Goal: Task Accomplishment & Management: Manage account settings

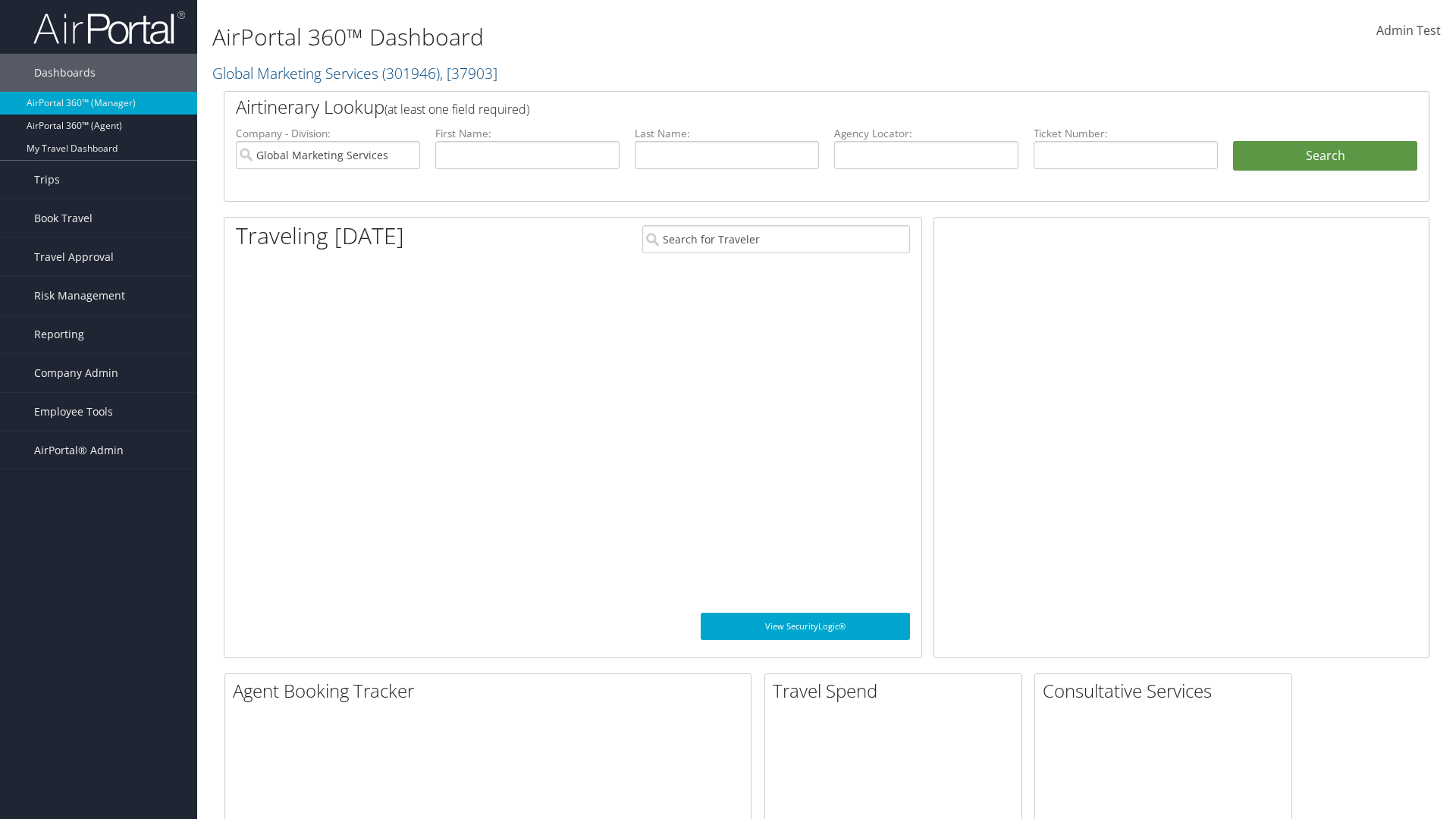
click at [98, 373] on span "Company Admin" at bounding box center [76, 373] width 84 height 38
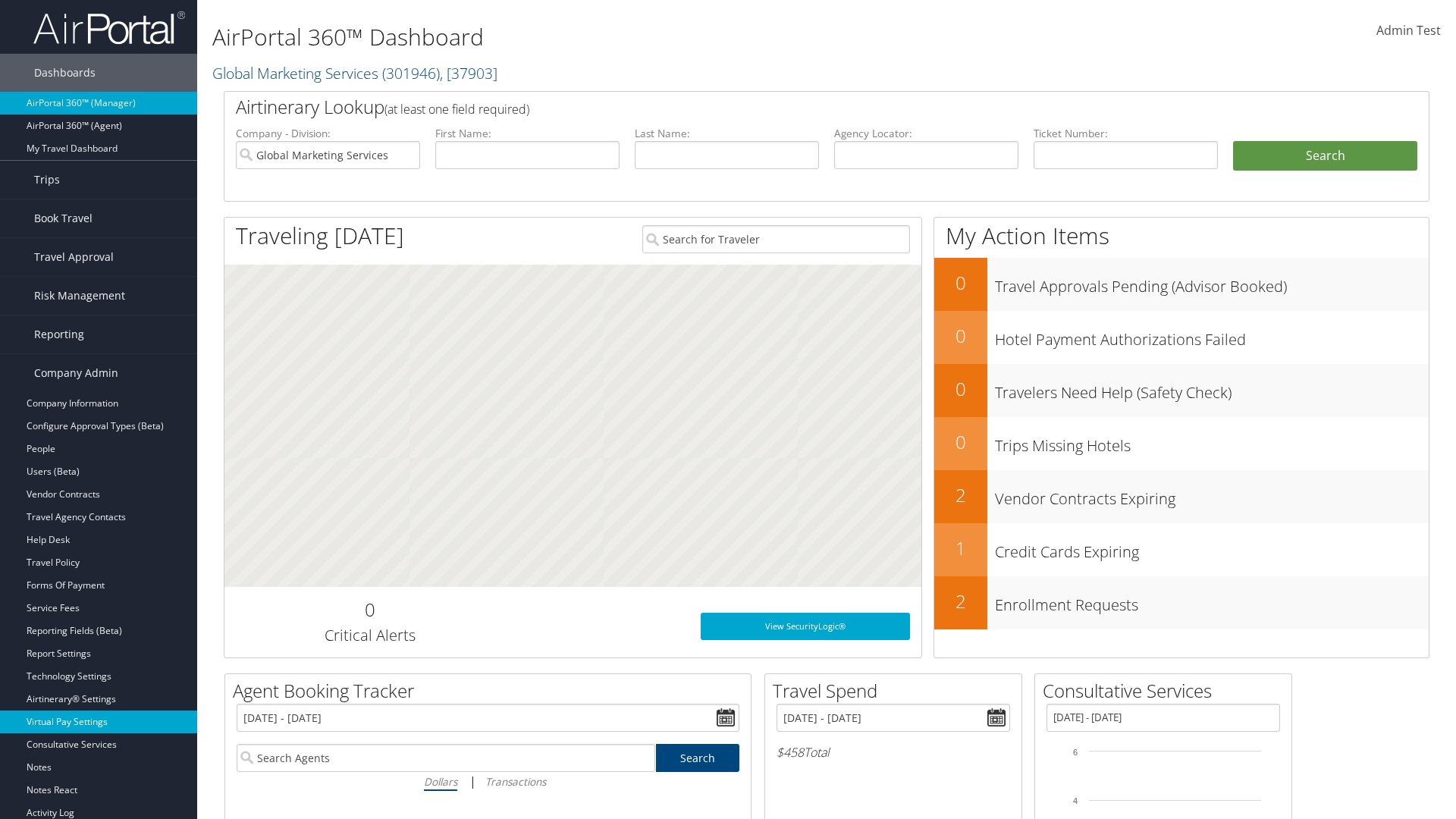
click at [98, 722] on link "Virtual Pay Settings" at bounding box center [98, 722] width 197 height 23
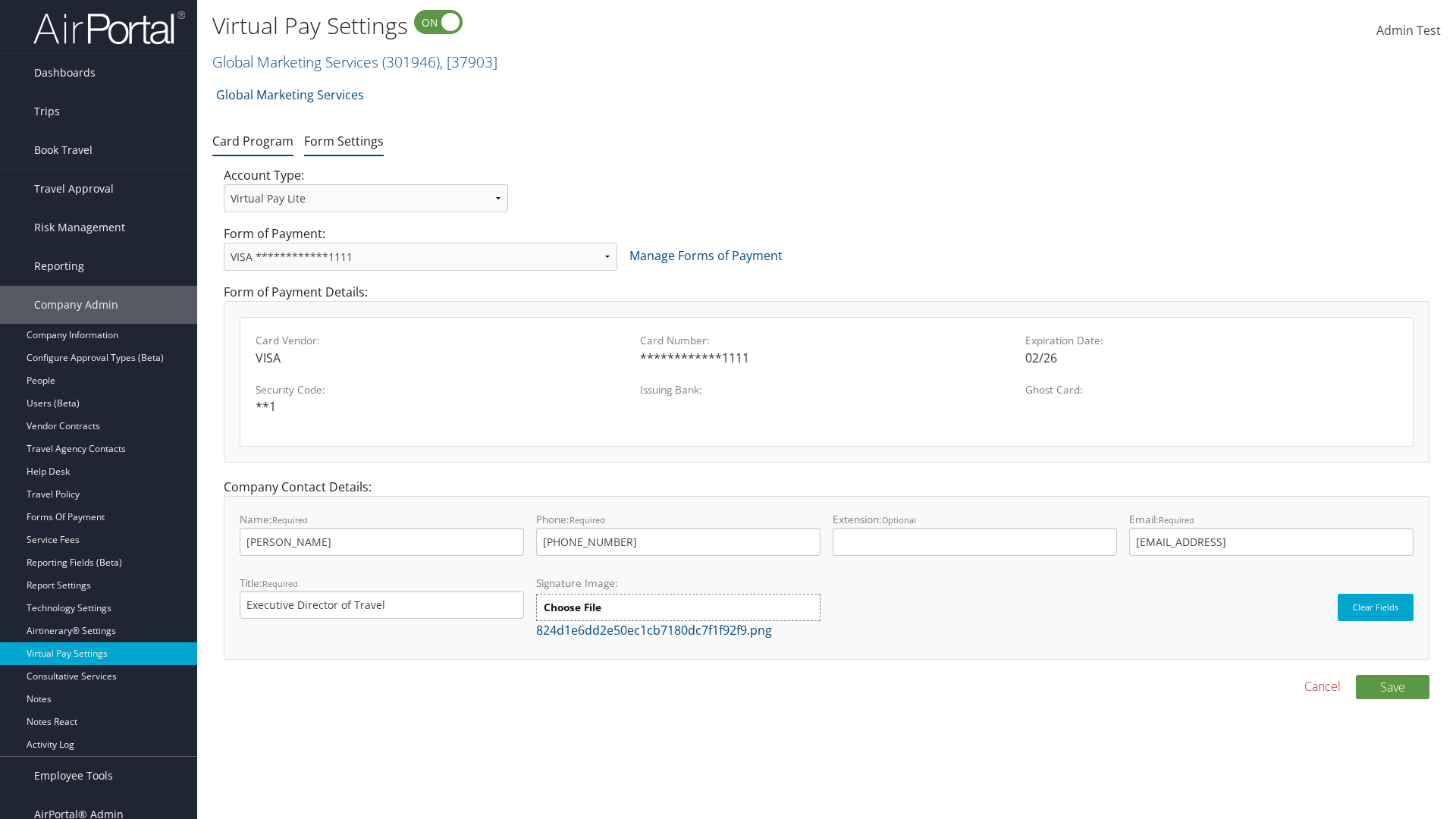
click at [344, 140] on link "Form Settings" at bounding box center [343, 140] width 79 height 17
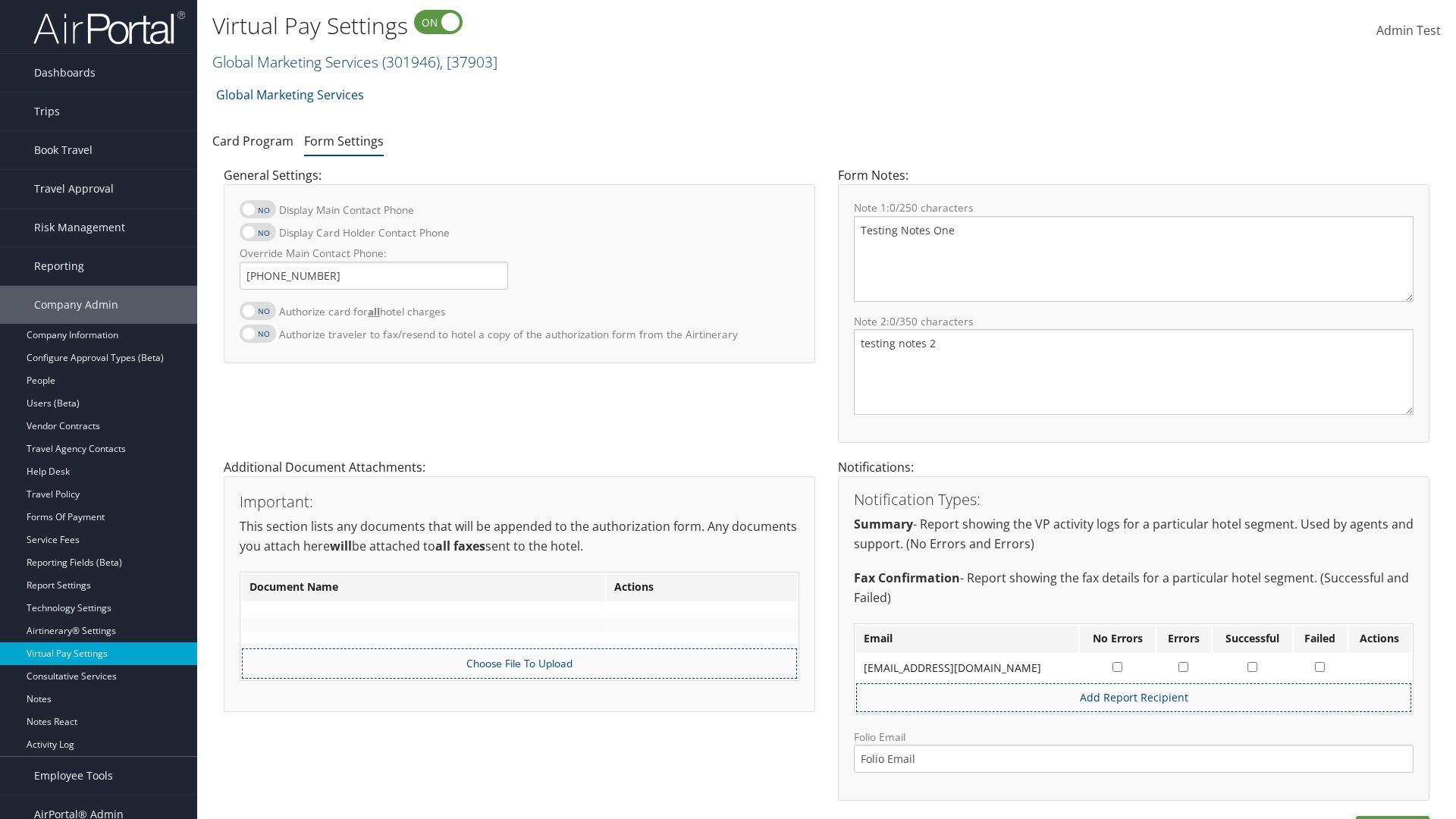
click at [293, 62] on link "Global Marketing Services ( 301946 ) , [ 37903 ]" at bounding box center [354, 62] width 285 height 21
click at [0, 0] on input "search" at bounding box center [0, 0] width 0 height 0
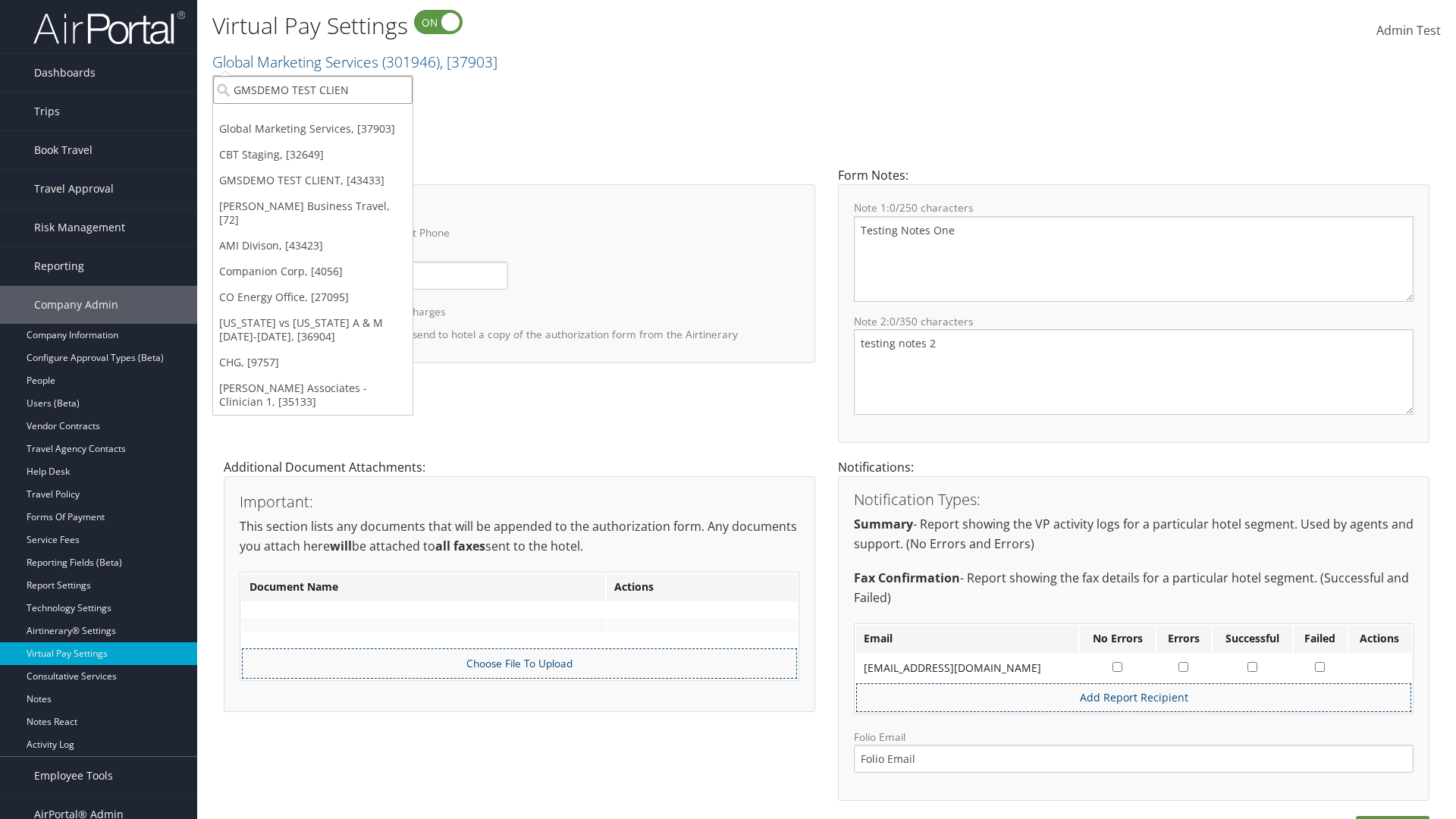
type input "GMSDEMO TEST CLIENT"
click at [354, 117] on div "GMSDEMO TEST CLIENT (GMSDEMOCHILDR), [43433]" at bounding box center [354, 117] width 300 height 14
